Goal: Information Seeking & Learning: Learn about a topic

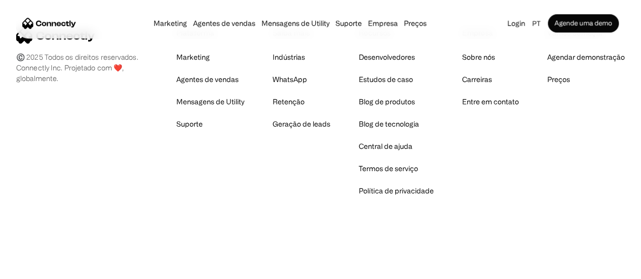
scroll to position [6085, 0]
click at [462, 64] on link "Sobre nós" at bounding box center [478, 57] width 33 height 14
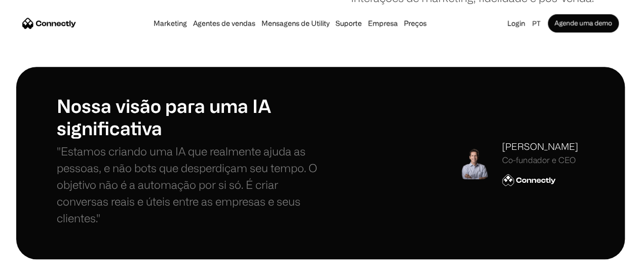
scroll to position [315, 0]
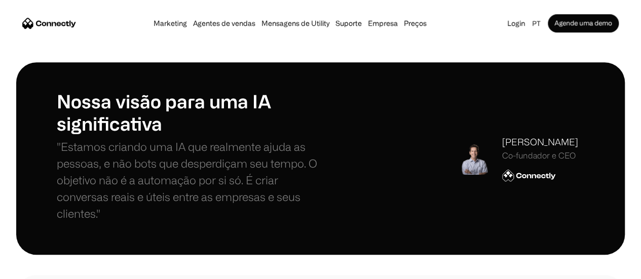
click at [459, 175] on img at bounding box center [473, 158] width 32 height 32
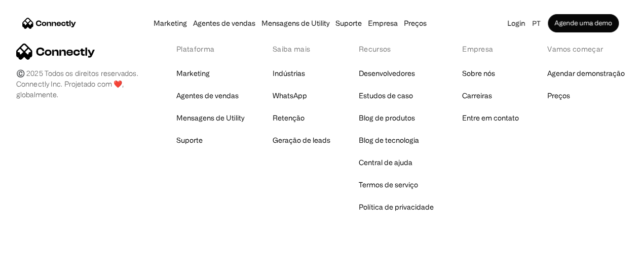
scroll to position [1702, 0]
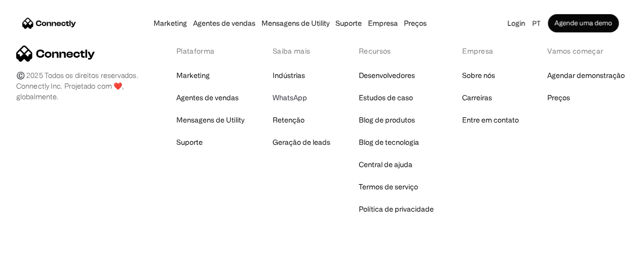
click at [288, 105] on link "WhatsApp" at bounding box center [290, 98] width 34 height 14
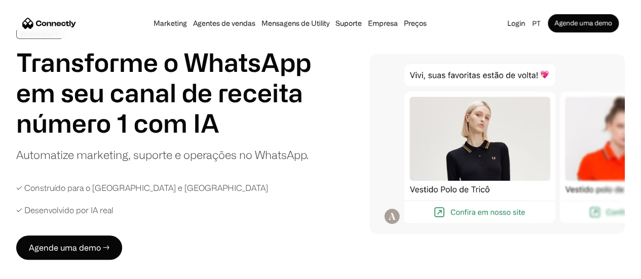
scroll to position [126, 0]
